Goal: Navigation & Orientation: Go to known website

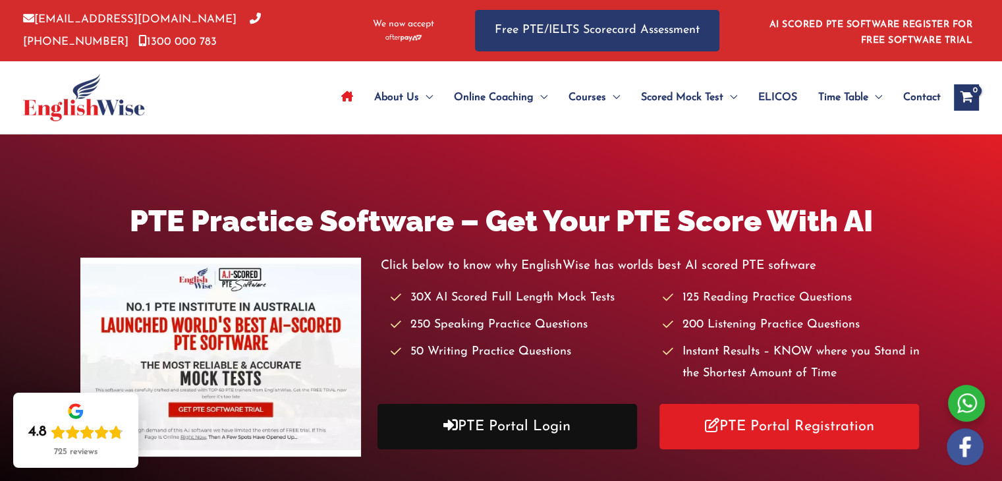
click at [518, 439] on link "PTE Portal Login" at bounding box center [506, 426] width 259 height 45
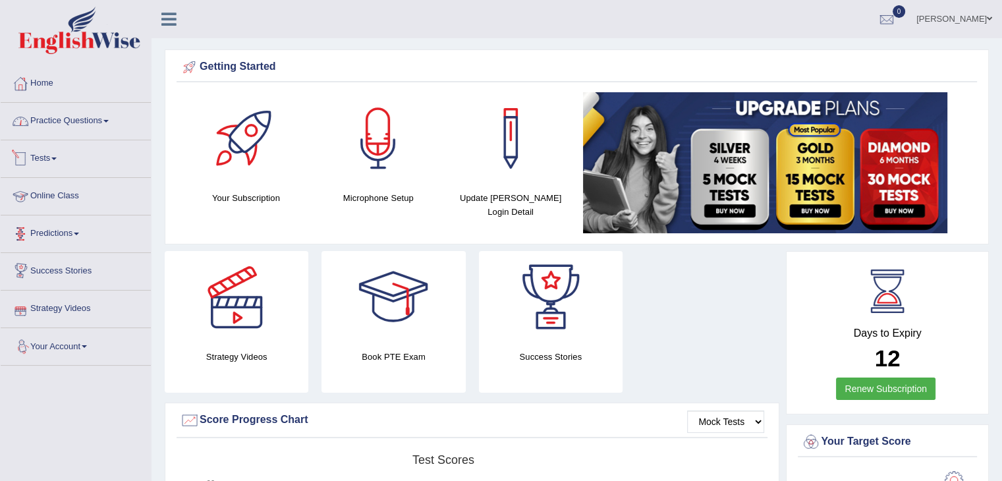
click at [109, 122] on span at bounding box center [105, 121] width 5 height 3
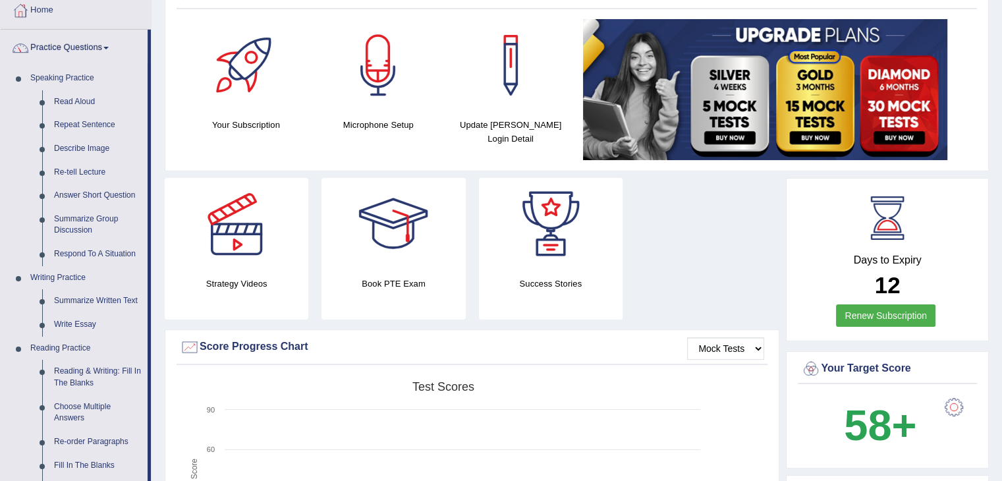
scroll to position [72, 0]
